Goal: Transaction & Acquisition: Purchase product/service

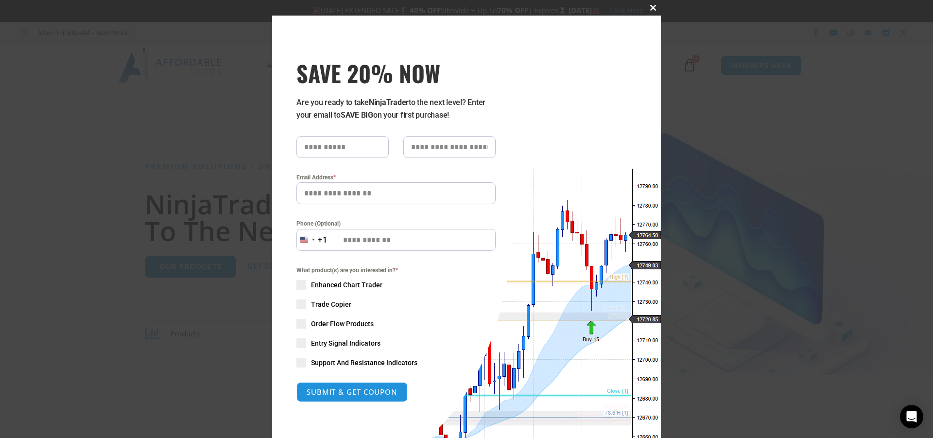
click at [650, 6] on span at bounding box center [653, 8] width 16 height 6
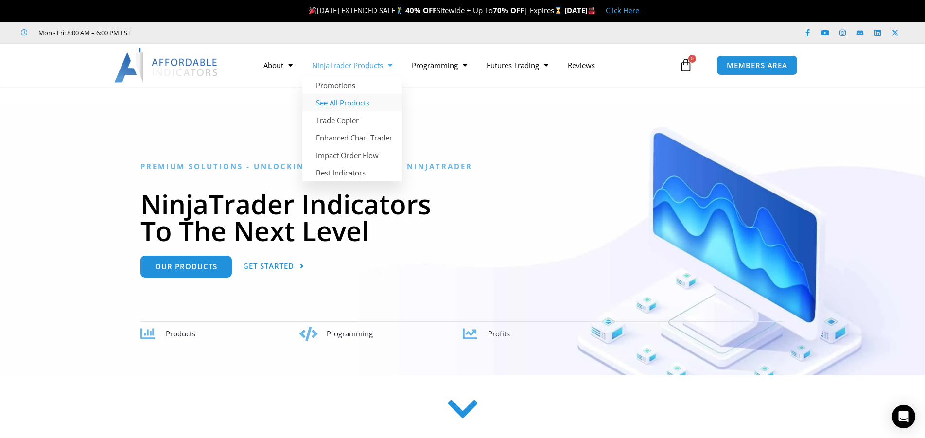
click at [355, 98] on link "See All Products" at bounding box center [352, 102] width 100 height 17
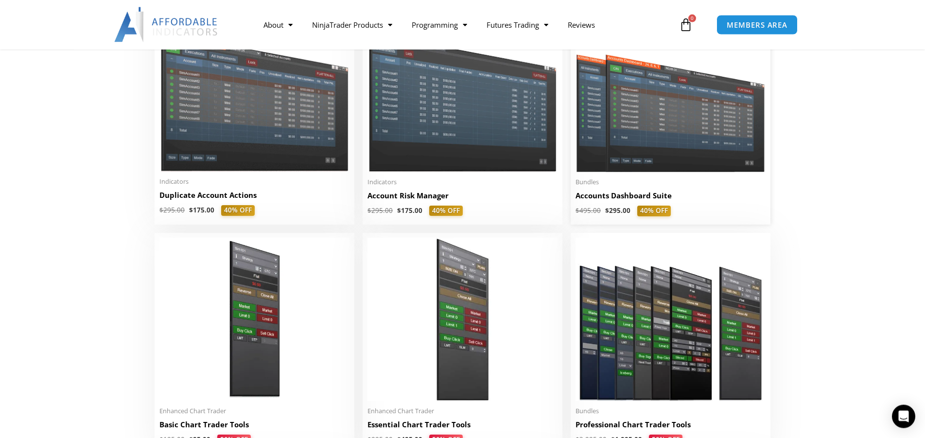
scroll to position [396, 0]
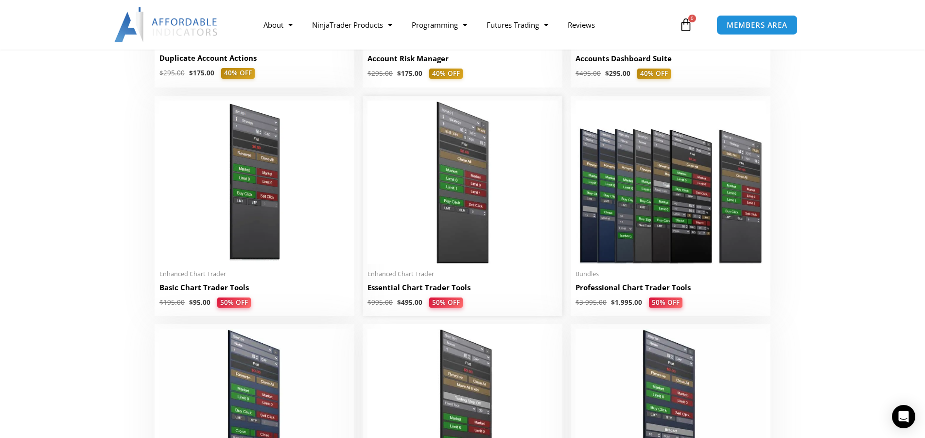
click at [440, 201] on img at bounding box center [462, 182] width 190 height 163
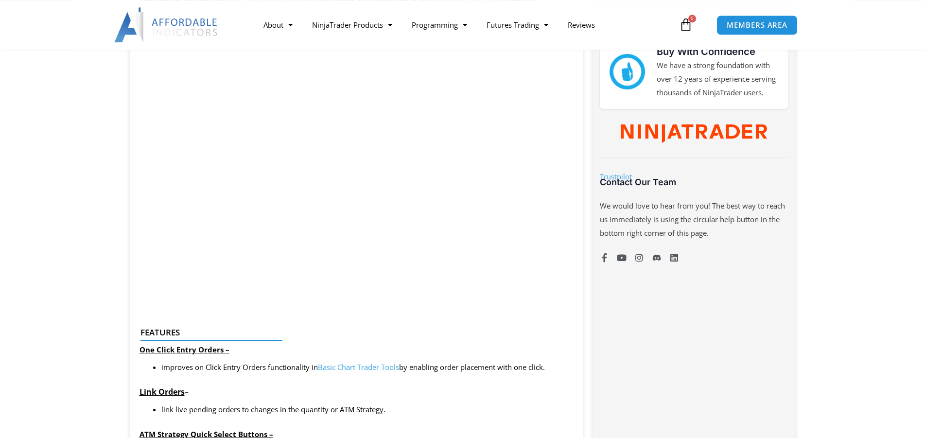
scroll to position [496, 0]
